Goal: Transaction & Acquisition: Purchase product/service

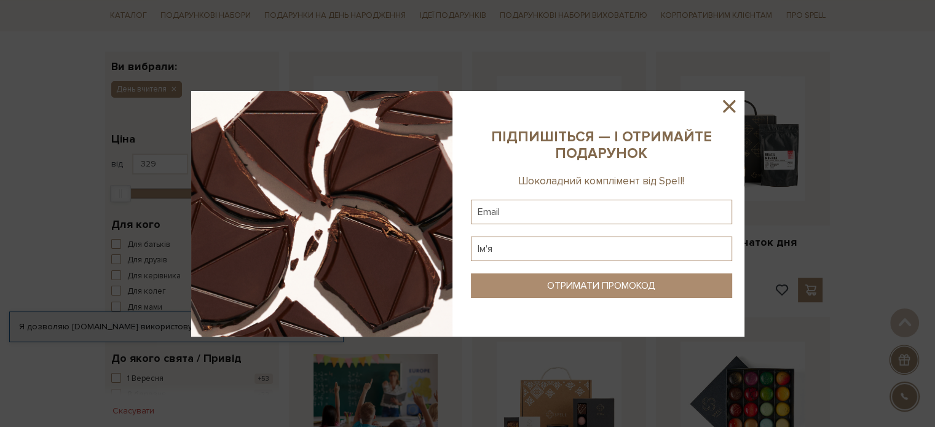
click at [727, 103] on icon at bounding box center [729, 106] width 12 height 12
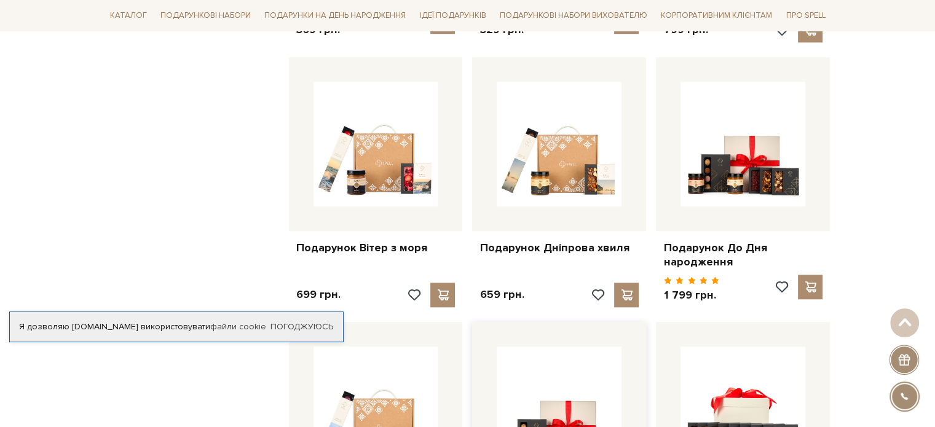
scroll to position [1168, 0]
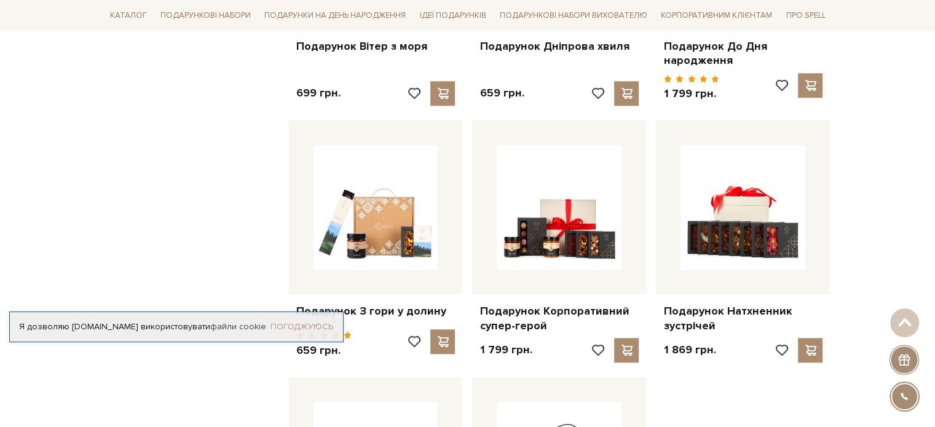
click at [296, 328] on link "Погоджуюсь" at bounding box center [302, 327] width 63 height 11
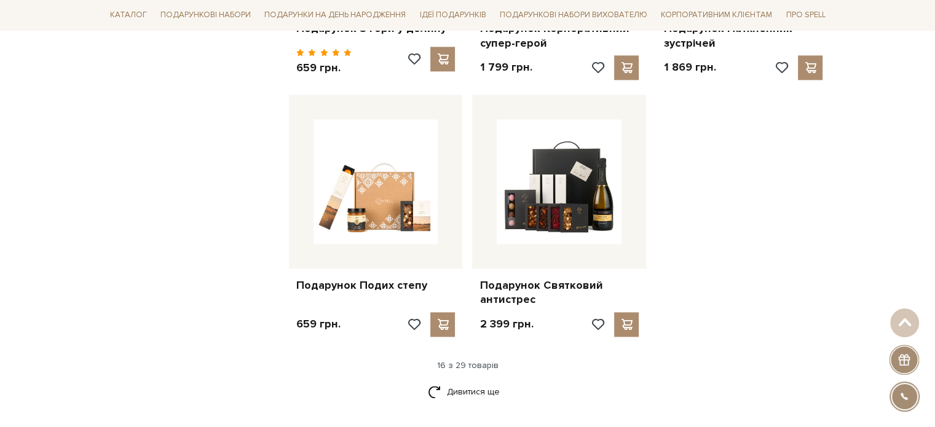
scroll to position [1476, 0]
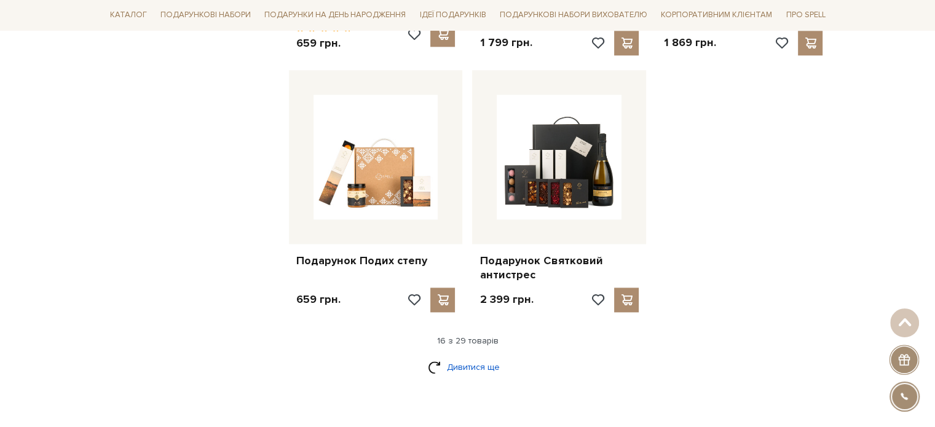
click at [462, 363] on link "Дивитися ще" at bounding box center [468, 368] width 80 height 22
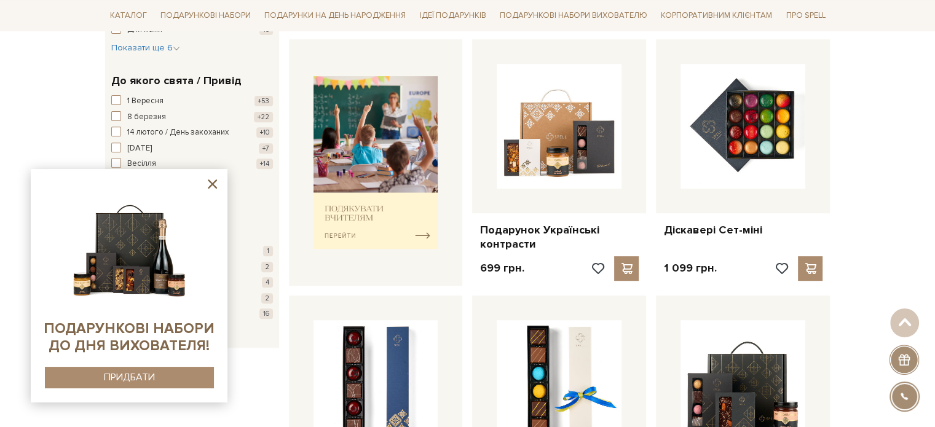
scroll to position [369, 0]
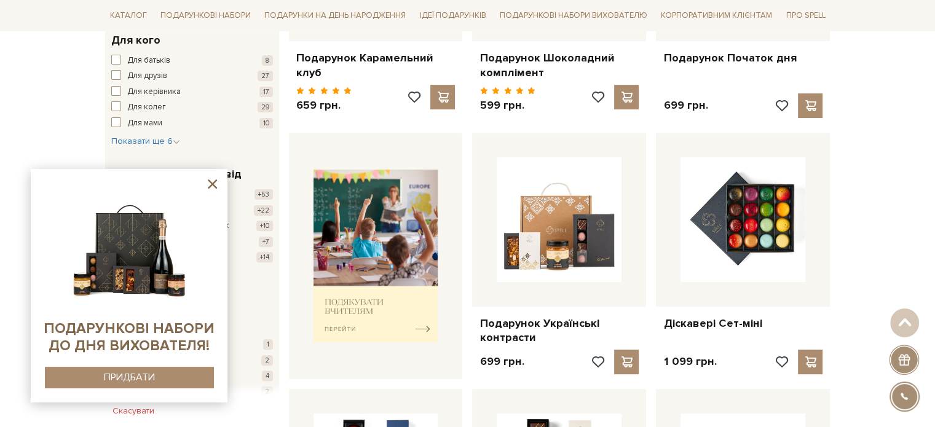
click at [210, 183] on icon at bounding box center [212, 183] width 15 height 15
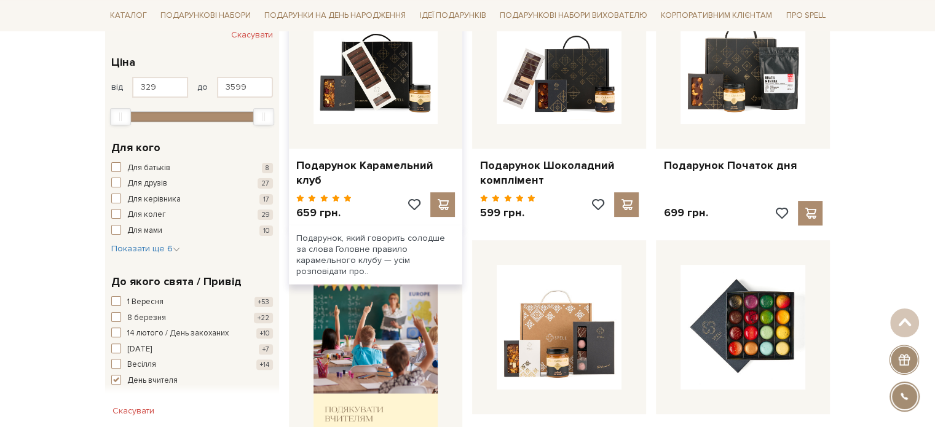
scroll to position [246, 0]
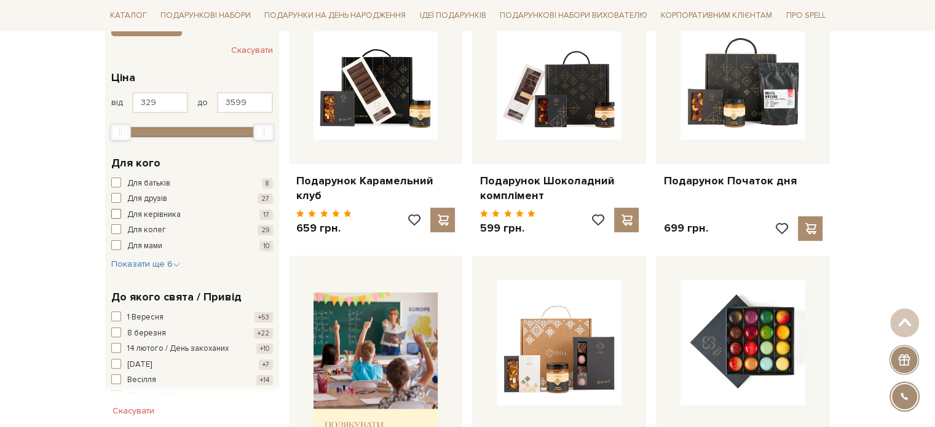
click at [138, 216] on span "Для керівника" at bounding box center [154, 215] width 54 height 12
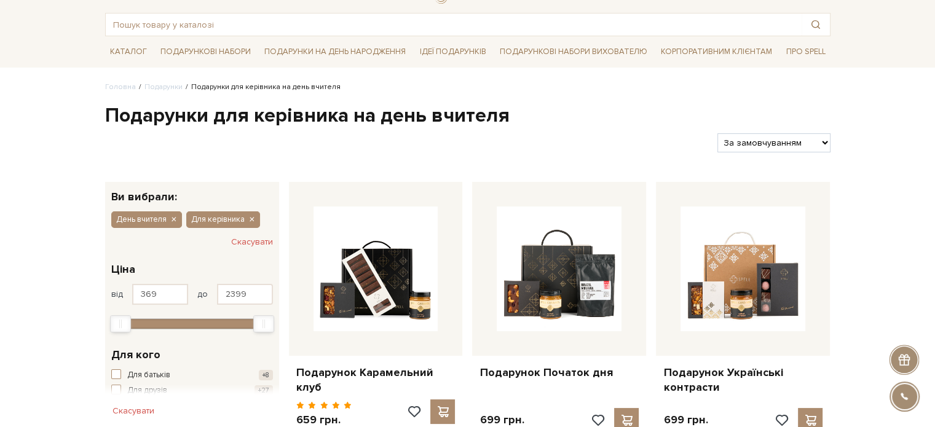
scroll to position [184, 0]
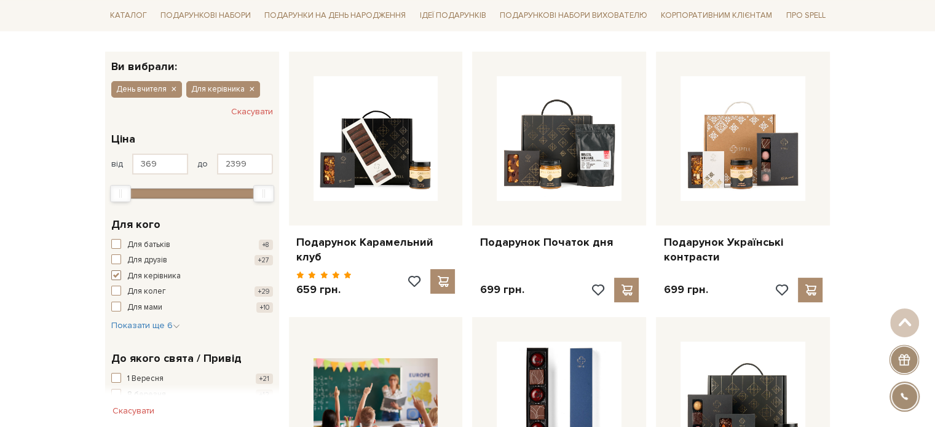
click at [112, 276] on span "button" at bounding box center [116, 276] width 10 height 10
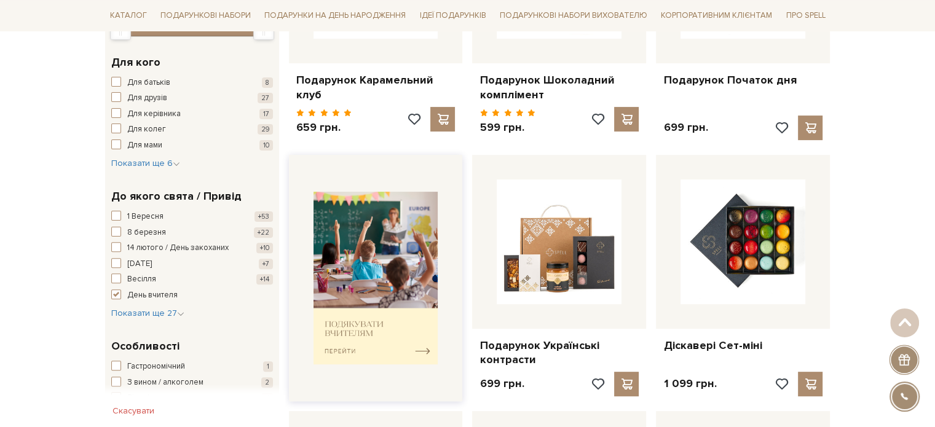
scroll to position [369, 0]
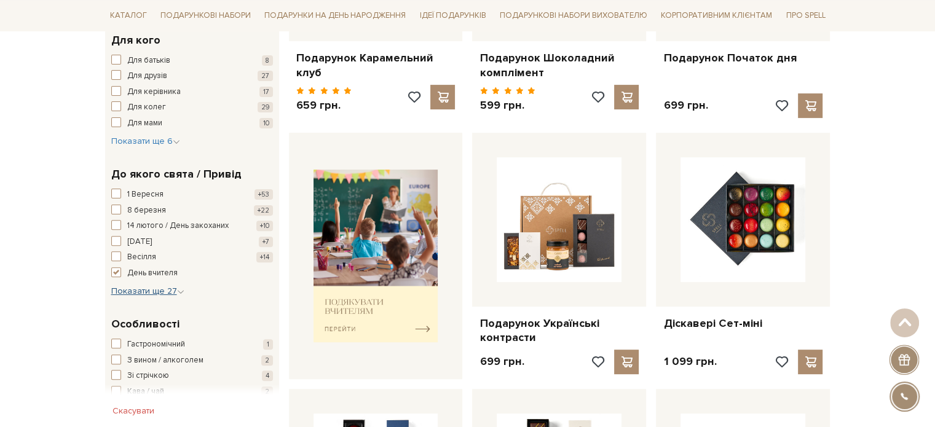
click at [174, 290] on span "Показати ще 27" at bounding box center [147, 291] width 73 height 10
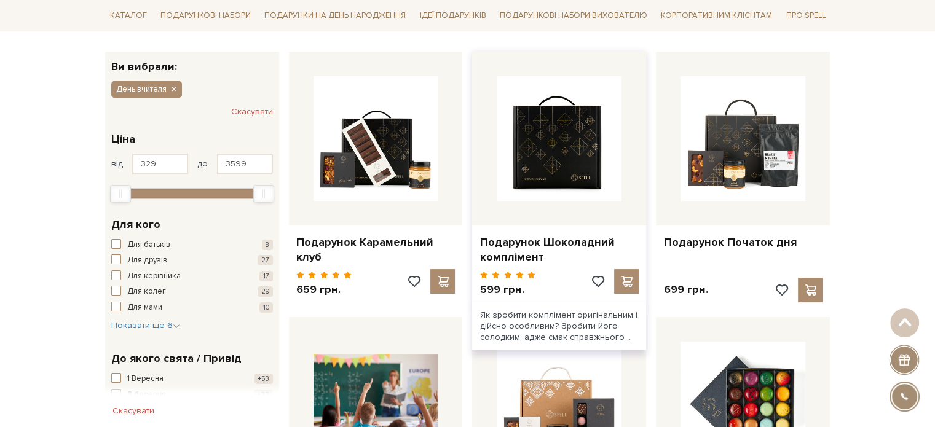
scroll to position [0, 0]
